Goal: Information Seeking & Learning: Learn about a topic

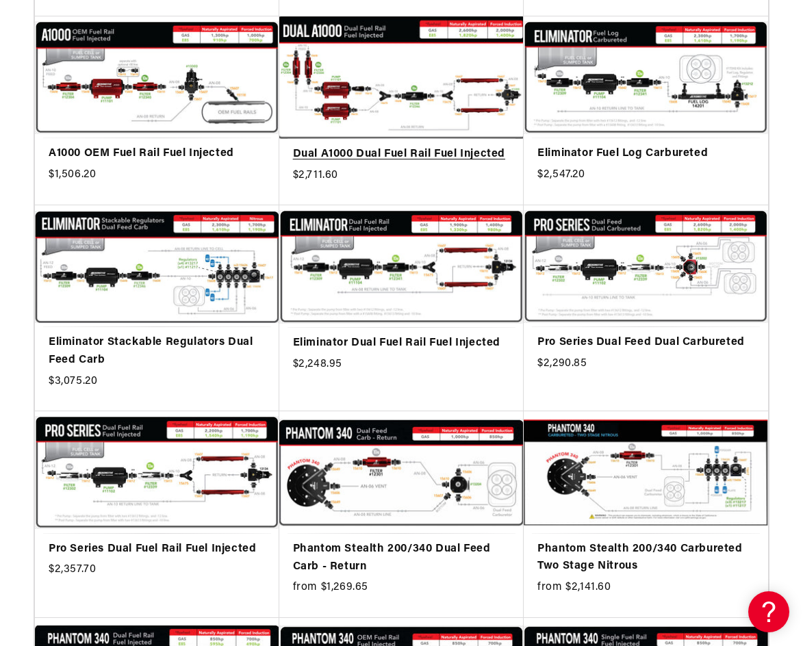
scroll to position [1095, 0]
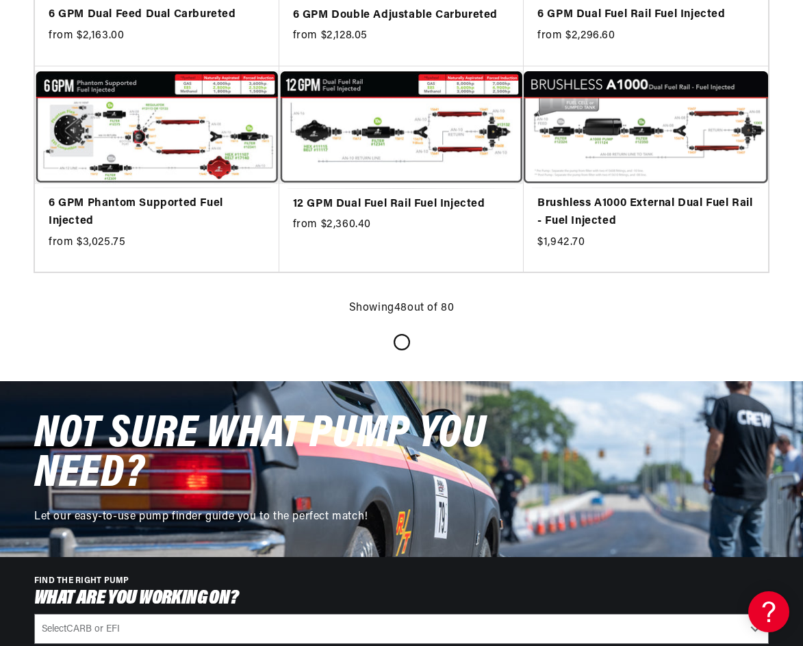
scroll to position [3422, 0]
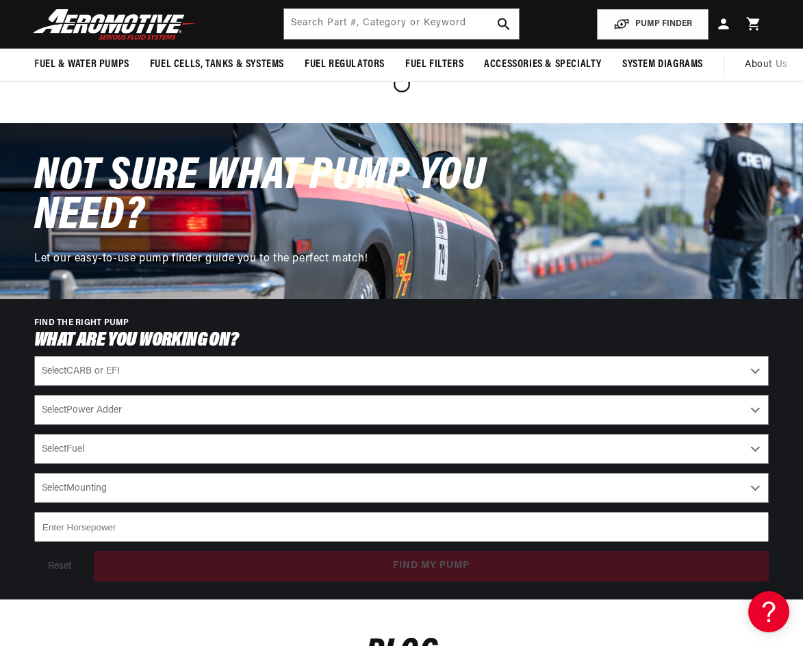
scroll to position [1779, 0]
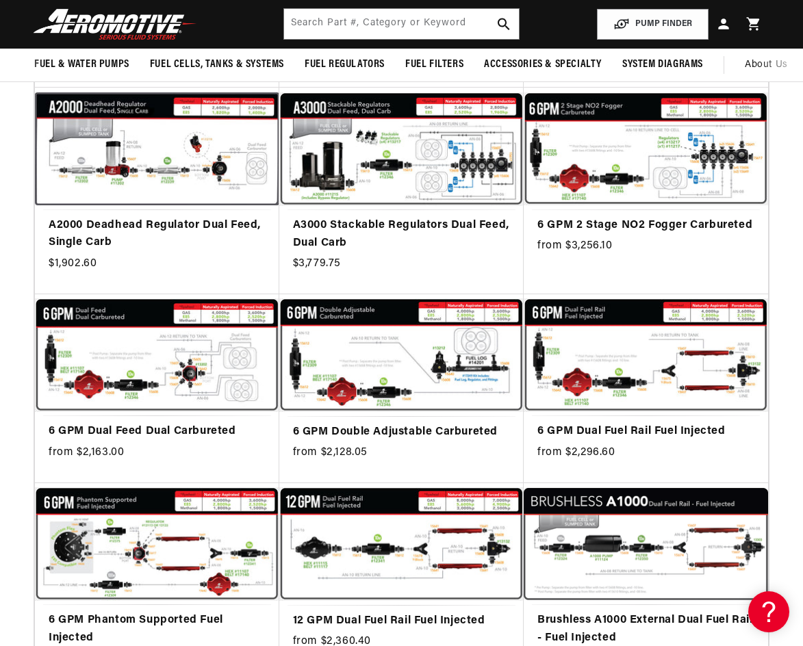
scroll to position [1026, 0]
